Goal: Task Accomplishment & Management: Use online tool/utility

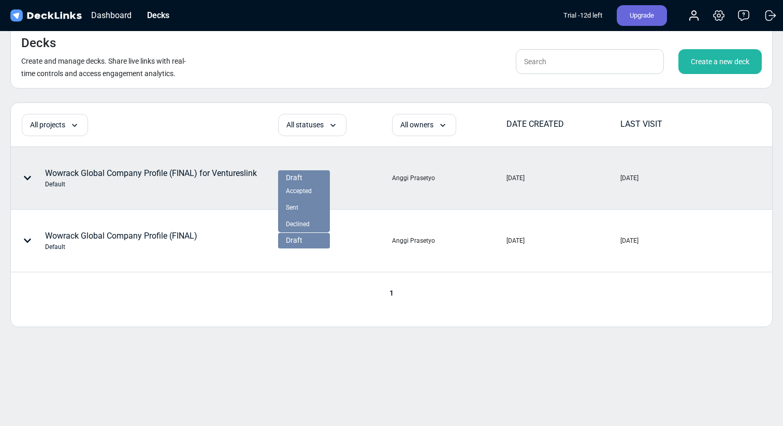
click at [319, 175] on div "Draft" at bounding box center [304, 178] width 36 height 11
click at [303, 212] on div "Sent" at bounding box center [304, 207] width 36 height 9
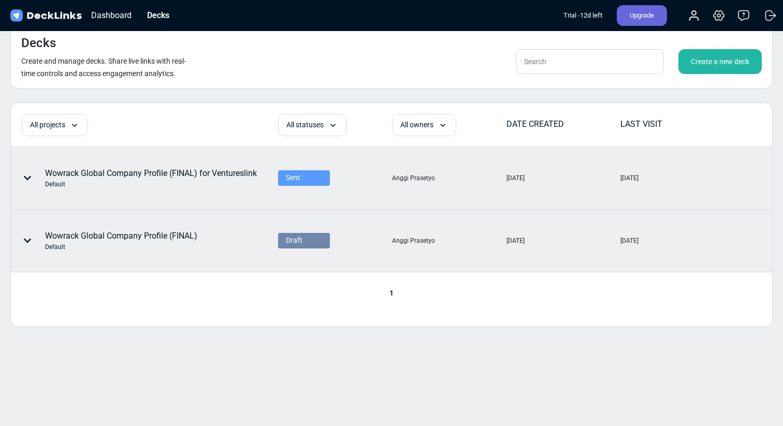
click at [303, 237] on div "Draft" at bounding box center [304, 240] width 36 height 11
click at [302, 273] on div "Sent" at bounding box center [304, 270] width 36 height 9
click at [711, 69] on div "Create a new deck" at bounding box center [720, 61] width 83 height 25
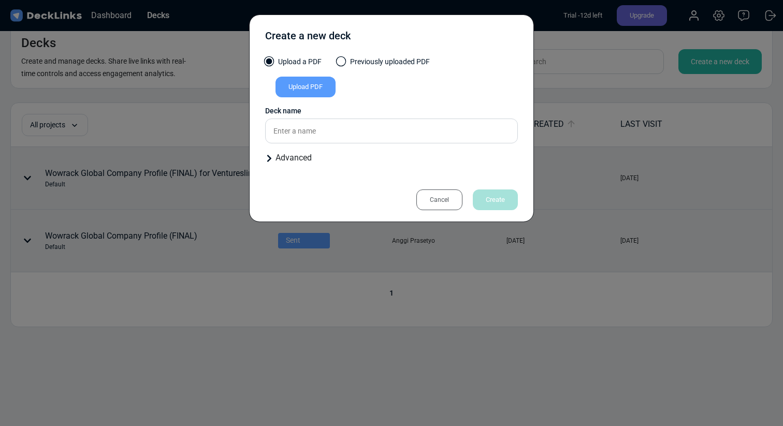
click at [348, 63] on label "Previously uploaded PDF" at bounding box center [383, 64] width 93 height 16
click at [0, 0] on input "Previously uploaded PDF" at bounding box center [0, 0] width 0 height 0
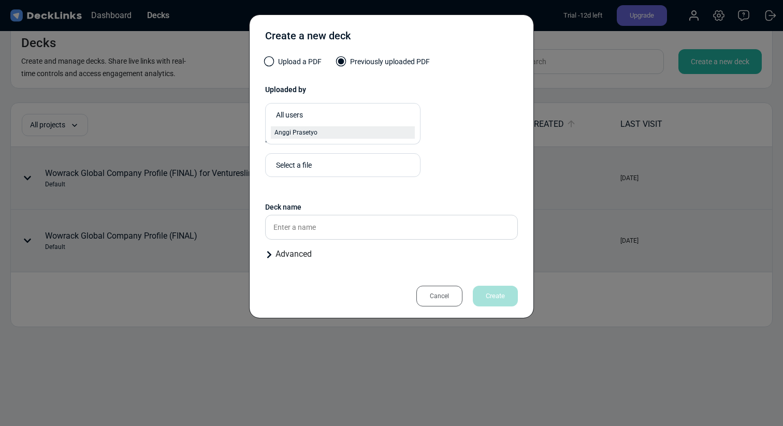
click at [332, 135] on div "Anggi Prasetyo" at bounding box center [343, 132] width 137 height 9
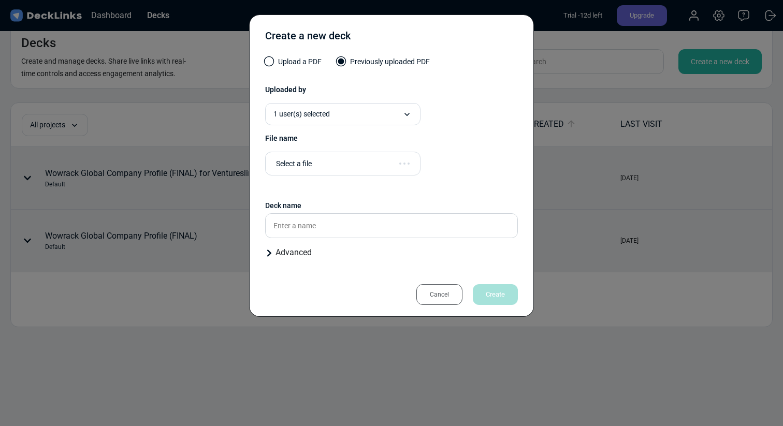
click at [332, 155] on div "Select a file" at bounding box center [342, 164] width 155 height 24
click at [331, 162] on div "Select a file" at bounding box center [345, 164] width 139 height 11
click at [331, 187] on div "Wowrack Global Company Profile (FINAL) (1).pdf" at bounding box center [343, 186] width 144 height 22
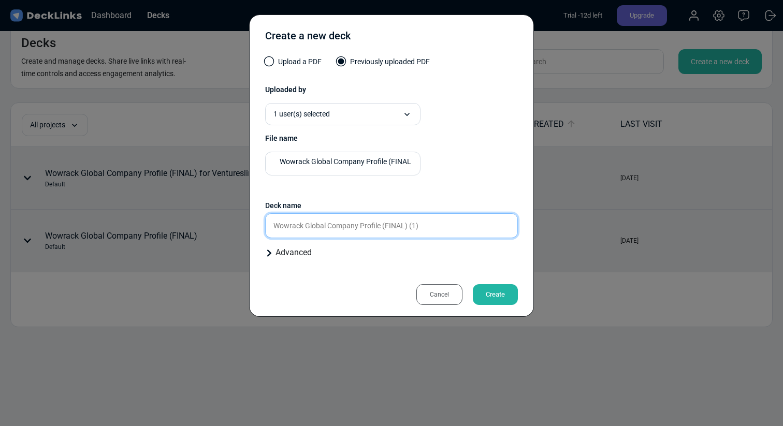
click at [330, 221] on input "Wowrack Global Company Profile (FINAL) (1)" at bounding box center [391, 225] width 253 height 25
drag, startPoint x: 435, startPoint y: 227, endPoint x: 385, endPoint y: 228, distance: 50.3
click at [385, 228] on input "Wowrack Global Company Profile (FINAL) (1)" at bounding box center [391, 225] width 253 height 25
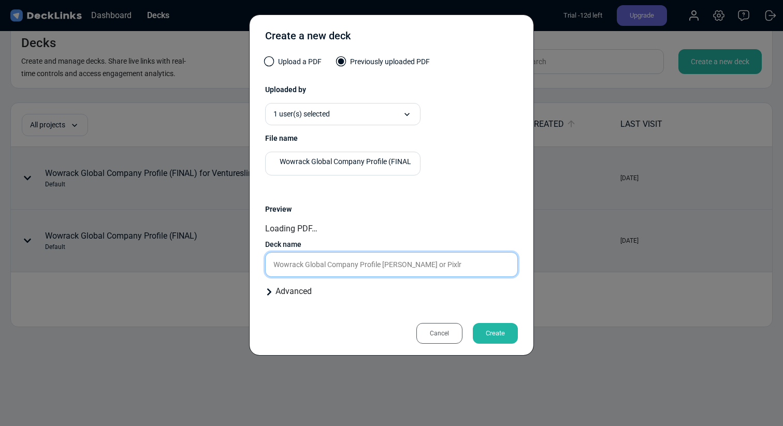
type input "Wowrack Global Company Profile [PERSON_NAME] or Pixlr"
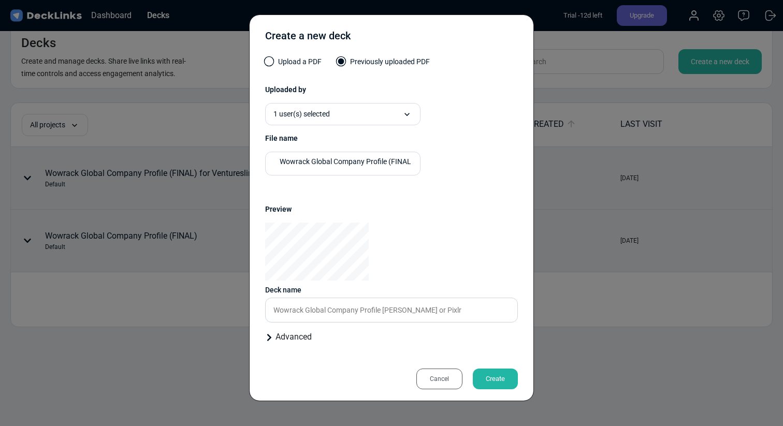
click at [509, 339] on div "Create a new deck Upload a PDF Previously uploaded PDF Uploaded by 1 user(s) se…" at bounding box center [391, 208] width 285 height 387
click at [501, 381] on div "Create" at bounding box center [495, 379] width 45 height 21
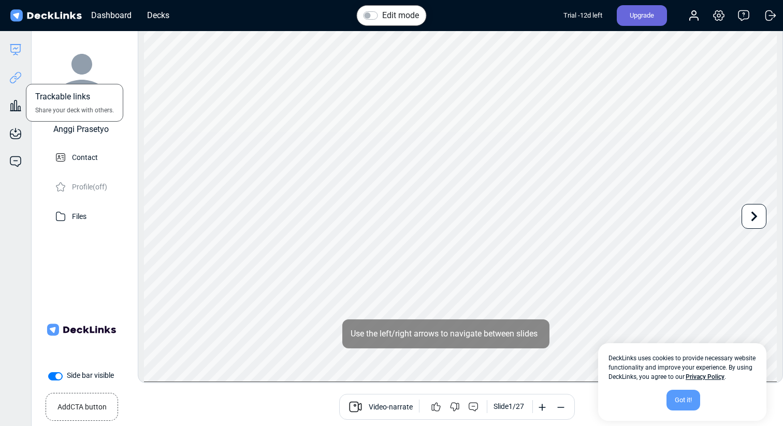
click at [16, 77] on icon at bounding box center [15, 78] width 12 height 12
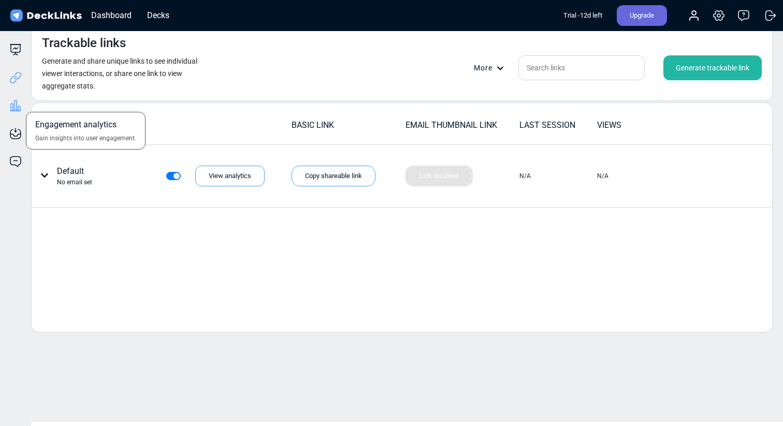
click at [11, 106] on icon at bounding box center [15, 105] width 12 height 12
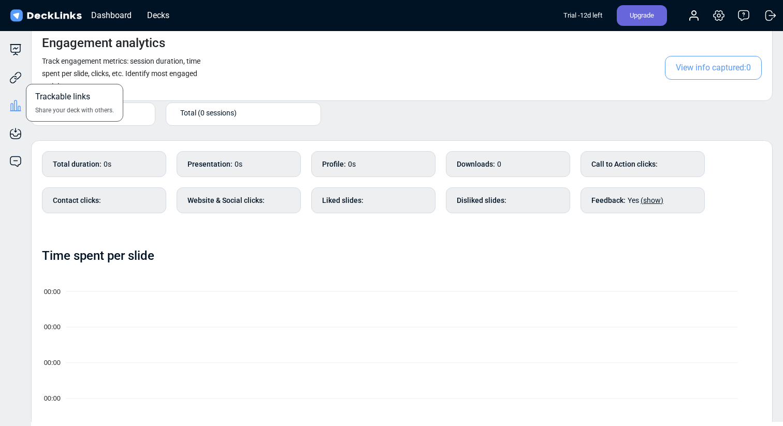
click at [24, 74] on div "Trackable links Share your deck with others." at bounding box center [15, 70] width 31 height 28
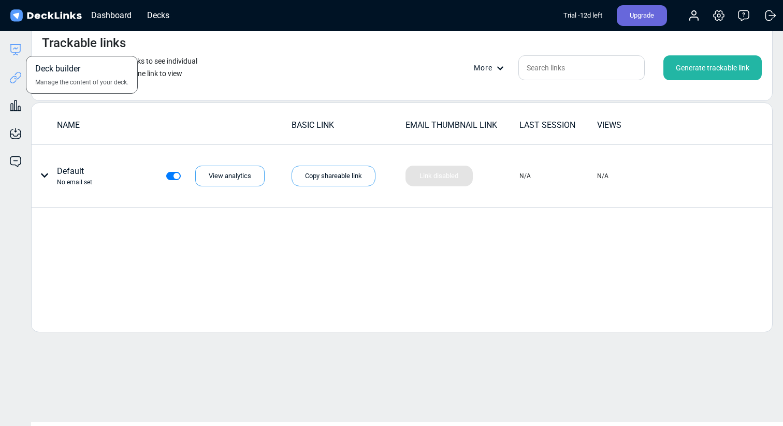
click at [16, 50] on icon at bounding box center [15, 50] width 12 height 12
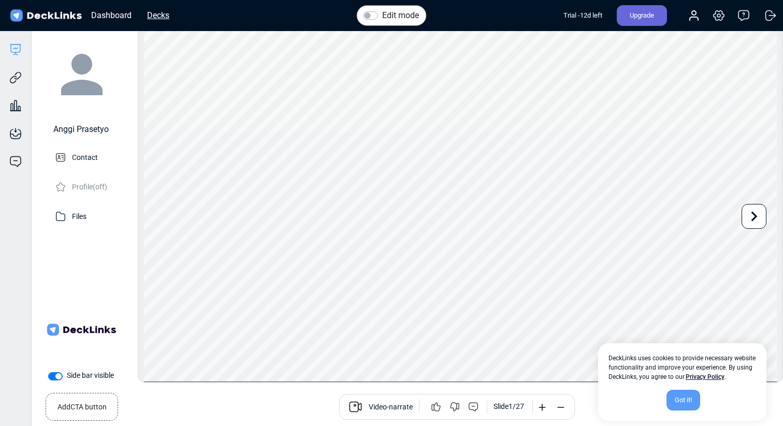
click at [162, 9] on div "Decks" at bounding box center [158, 15] width 33 height 13
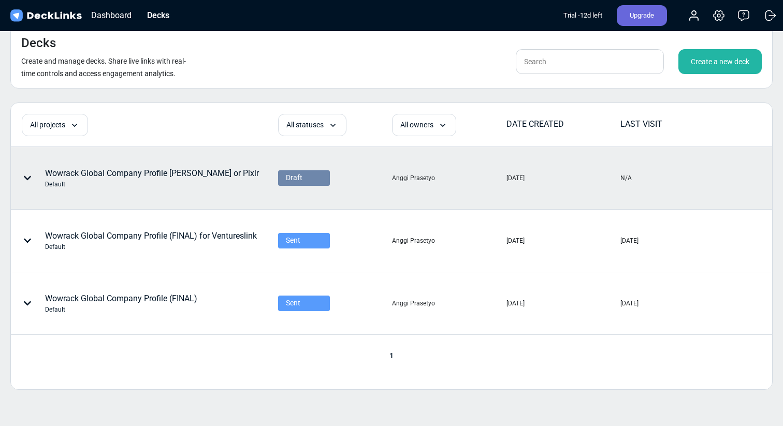
click at [163, 175] on div "Wowrack Global Company Profile [PERSON_NAME] or Pixlr Default" at bounding box center [152, 178] width 214 height 22
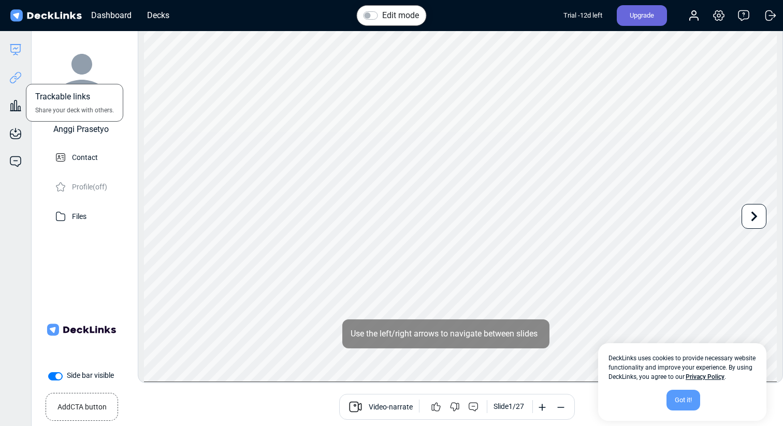
click at [19, 77] on icon at bounding box center [15, 78] width 12 height 12
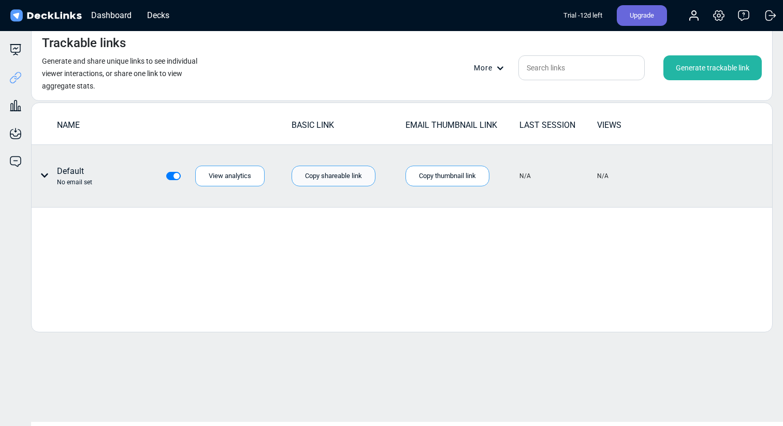
click at [355, 174] on div "Copy shareable link" at bounding box center [334, 176] width 84 height 21
click at [45, 177] on icon at bounding box center [44, 175] width 8 height 8
click at [49, 194] on icon at bounding box center [49, 198] width 8 height 8
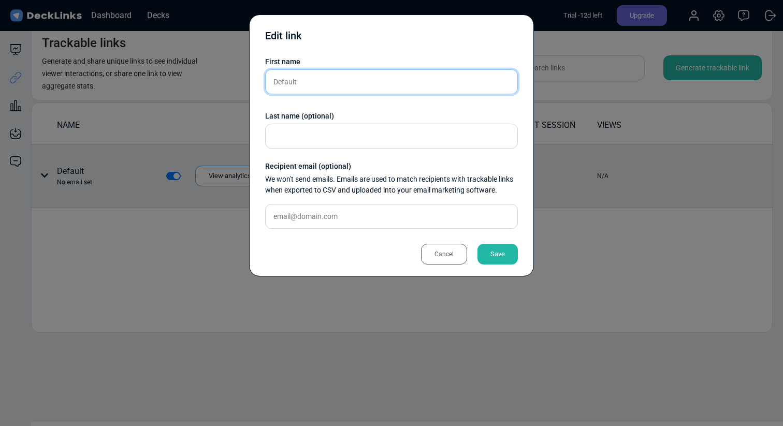
click at [302, 81] on input "Default" at bounding box center [391, 81] width 253 height 25
drag, startPoint x: 302, startPoint y: 81, endPoint x: 271, endPoint y: 74, distance: 31.9
click at [271, 74] on input "Default" at bounding box center [391, 81] width 253 height 25
type input "[PERSON_NAME]"
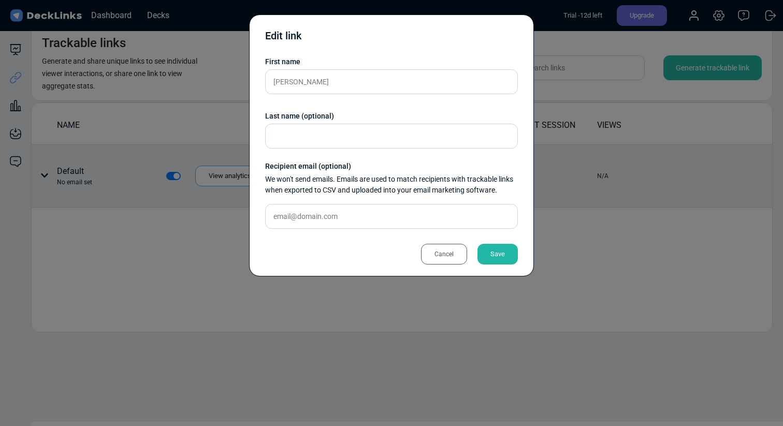
click at [491, 251] on div "Save" at bounding box center [498, 254] width 40 height 21
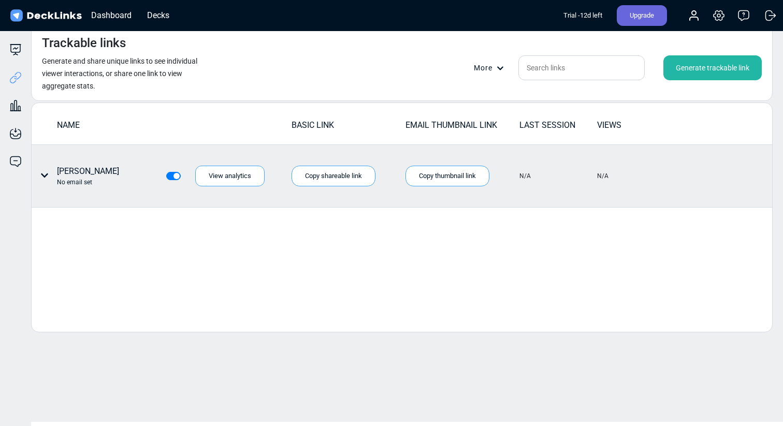
click at [687, 67] on div "Generate trackable link" at bounding box center [713, 67] width 98 height 25
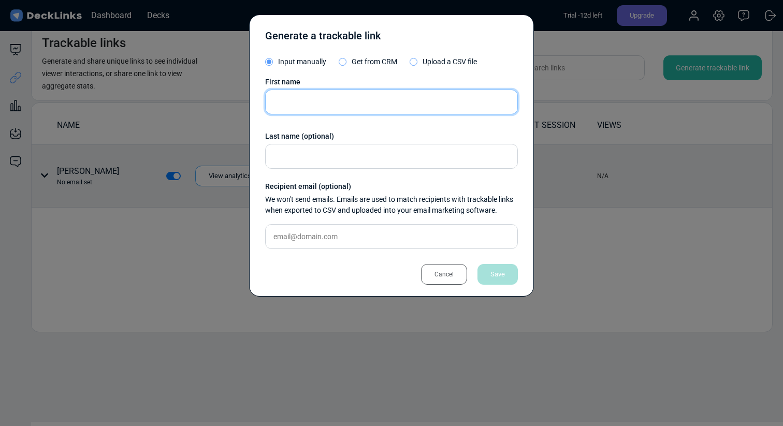
click at [413, 108] on input "text" at bounding box center [391, 102] width 253 height 25
type input "l"
type input "[PERSON_NAME]"
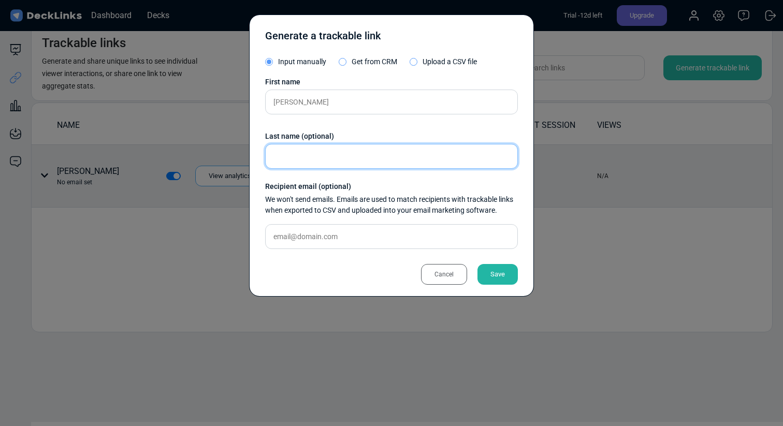
click at [377, 162] on input "text" at bounding box center [391, 156] width 253 height 25
type input "W"
type input "Austrade"
click at [504, 269] on div "Save" at bounding box center [498, 274] width 40 height 21
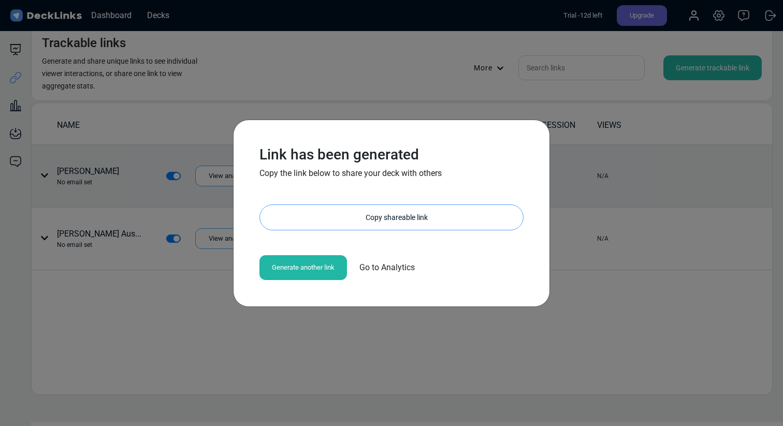
click at [436, 222] on div "Copy shareable link" at bounding box center [396, 217] width 253 height 25
click at [496, 356] on div "Link has been generated Copy the link below to share your deck with others [URL…" at bounding box center [391, 213] width 783 height 426
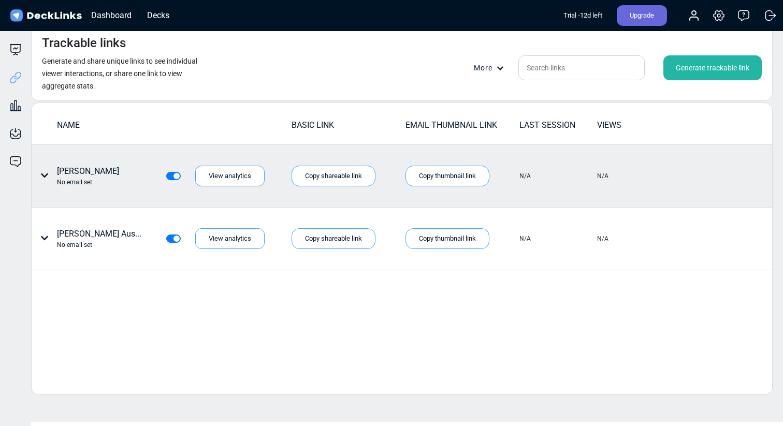
click at [14, 39] on div "Deck builder Manage the content of your deck. Trackable links Share your deck w…" at bounding box center [15, 244] width 31 height 426
click at [14, 42] on div "Deck builder Manage the content of your deck. Trackable links Share your deck w…" at bounding box center [15, 244] width 31 height 426
click at [15, 47] on icon at bounding box center [15, 50] width 12 height 12
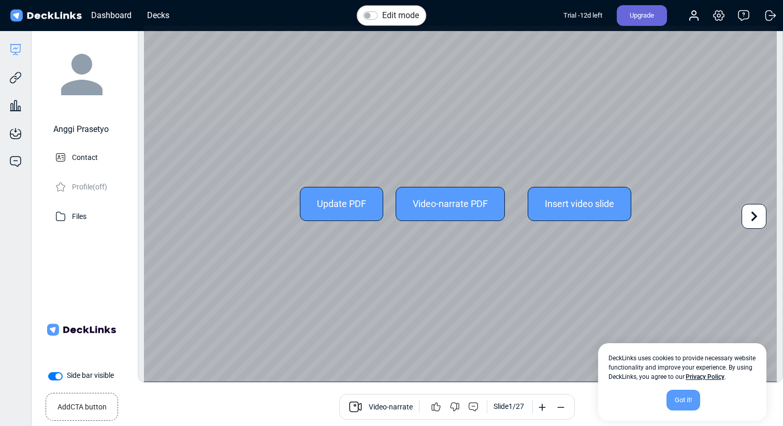
click at [760, 221] on icon at bounding box center [755, 217] width 20 height 20
click at [760, 223] on icon at bounding box center [755, 217] width 20 height 20
click at [761, 225] on icon at bounding box center [755, 217] width 20 height 20
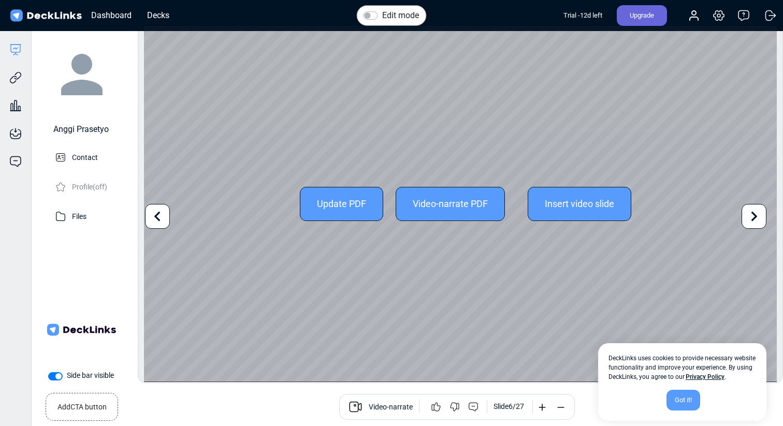
click at [762, 229] on div "Update PDF Video-narrate PDF Insert video slide" at bounding box center [460, 204] width 633 height 356
click at [762, 228] on div "Update PDF Video-narrate PDF Insert video slide" at bounding box center [460, 204] width 633 height 356
click at [762, 228] on div at bounding box center [754, 216] width 25 height 25
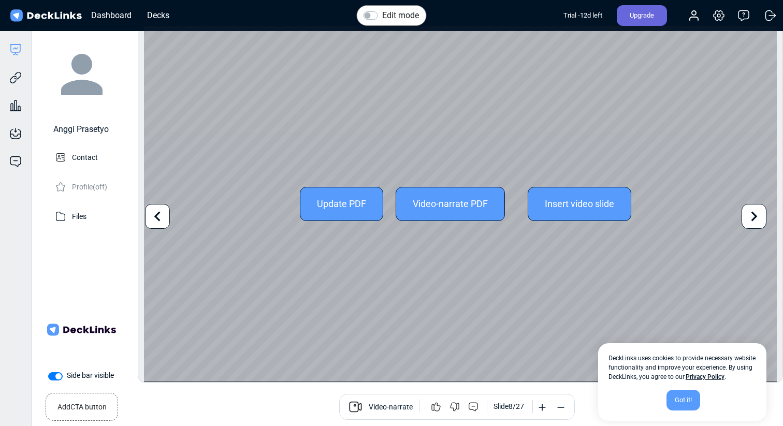
click at [762, 228] on div at bounding box center [754, 216] width 25 height 25
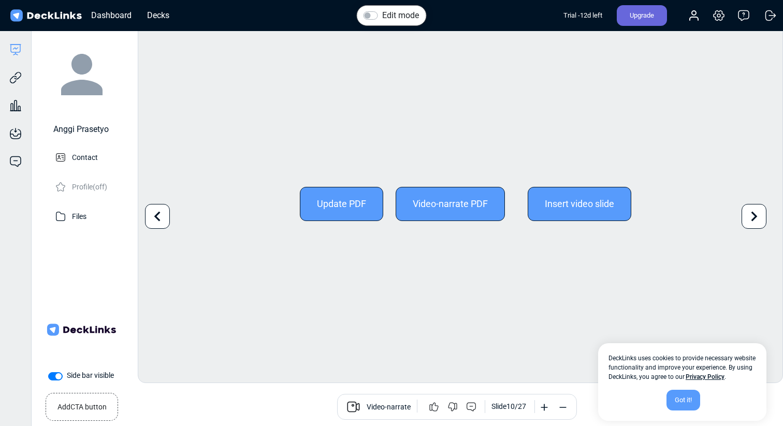
click at [762, 228] on div at bounding box center [754, 216] width 25 height 25
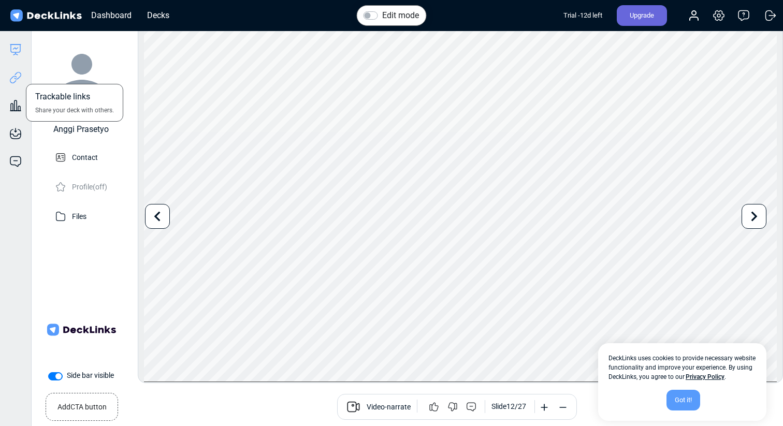
click at [11, 80] on icon at bounding box center [15, 78] width 12 height 12
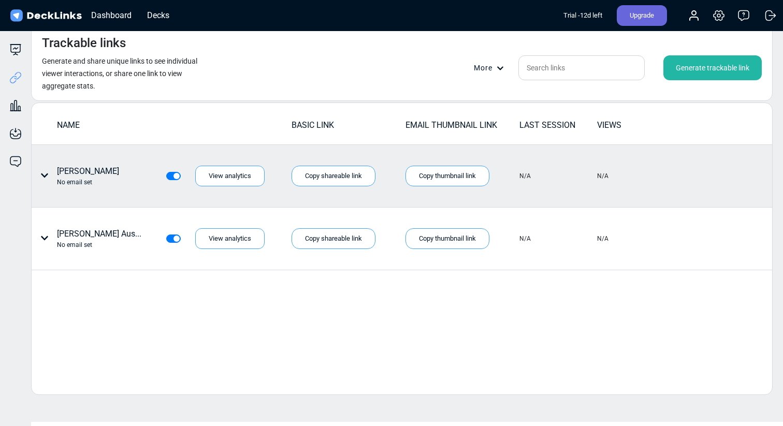
click at [735, 69] on div "Generate trackable link" at bounding box center [713, 67] width 98 height 25
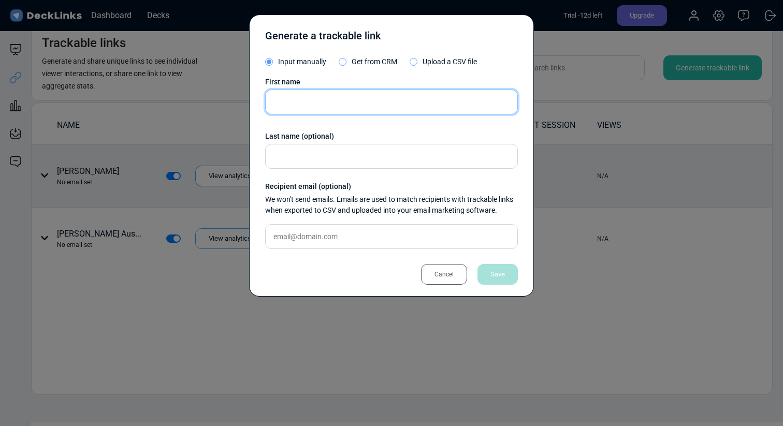
click at [411, 96] on input "text" at bounding box center [391, 102] width 253 height 25
type input "h"
type input "Houssems"
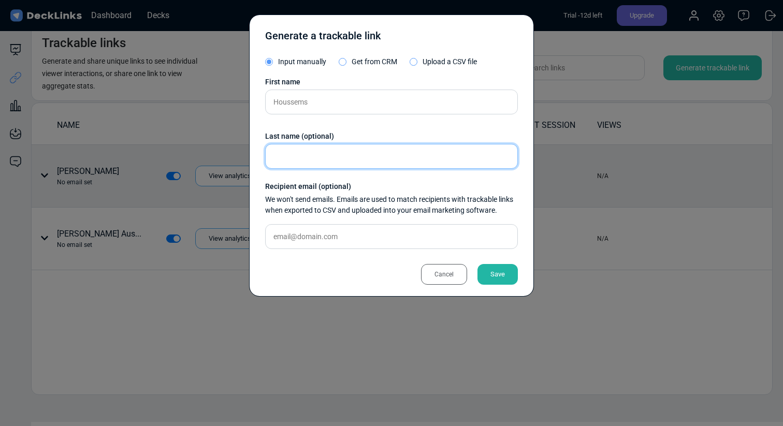
click at [324, 158] on input "text" at bounding box center [391, 156] width 253 height 25
type input "[DEMOGRAPHIC_DATA]"
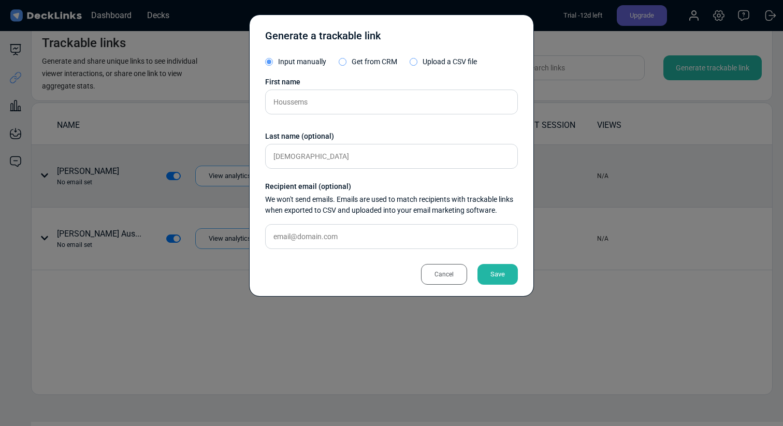
click at [505, 273] on div "Save" at bounding box center [498, 274] width 40 height 21
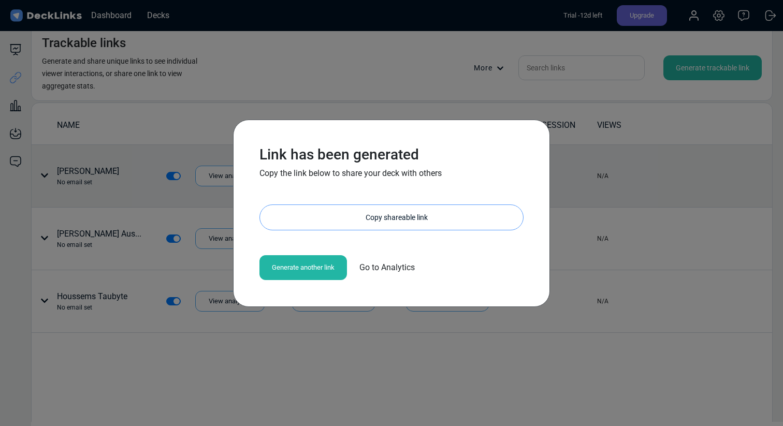
click at [342, 221] on div "Copy shareable link" at bounding box center [396, 217] width 253 height 25
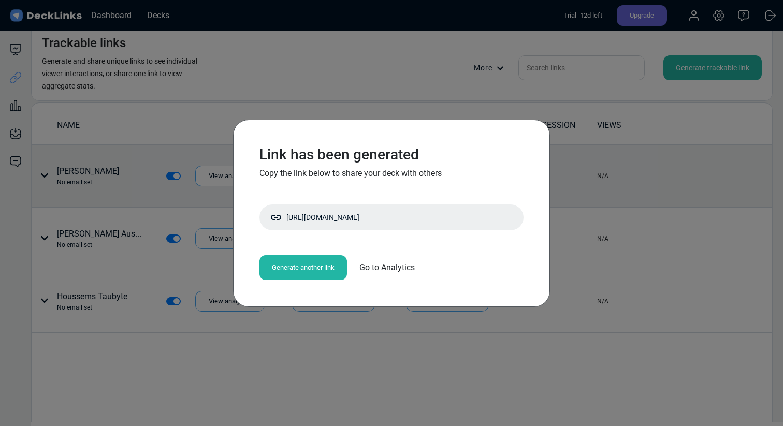
click at [446, 80] on div "Link has been generated Copy the link below to share your deck with others [URL…" at bounding box center [391, 213] width 783 height 426
